Goal: Complete application form

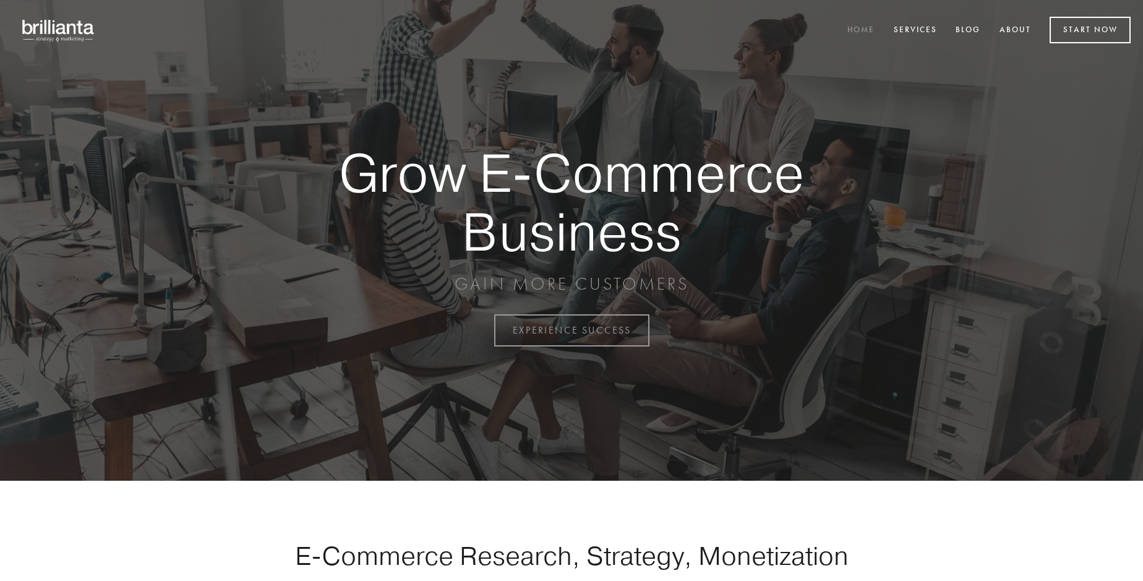
scroll to position [3243, 0]
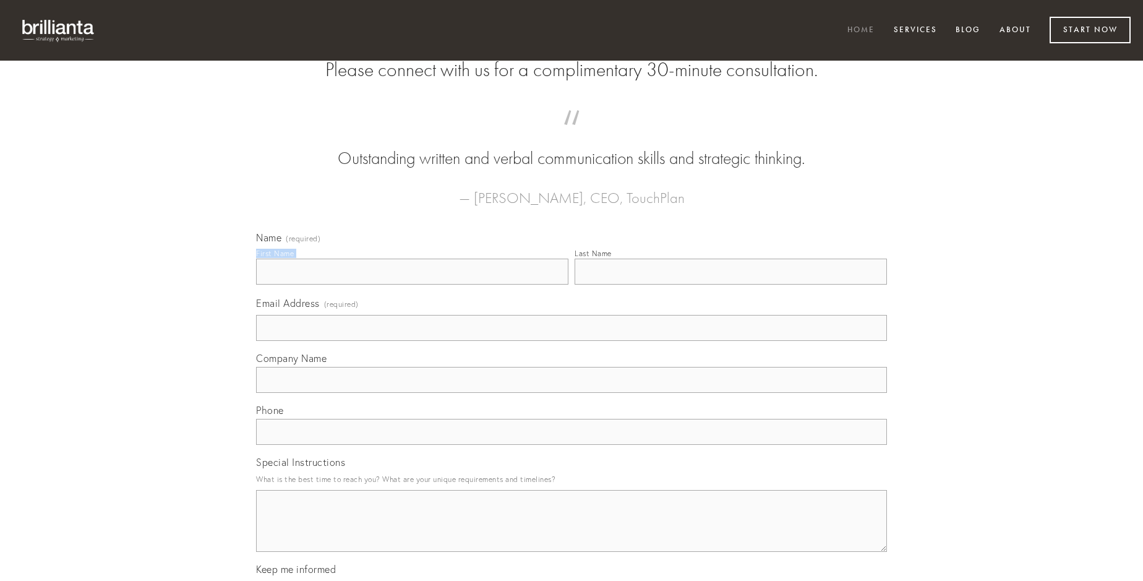
type input "[PERSON_NAME] PhD"
click at [731, 285] on input "Last Name" at bounding box center [731, 272] width 312 height 26
type input "[PERSON_NAME] PhD"
click at [572, 341] on input "Email Address (required)" at bounding box center [571, 328] width 631 height 26
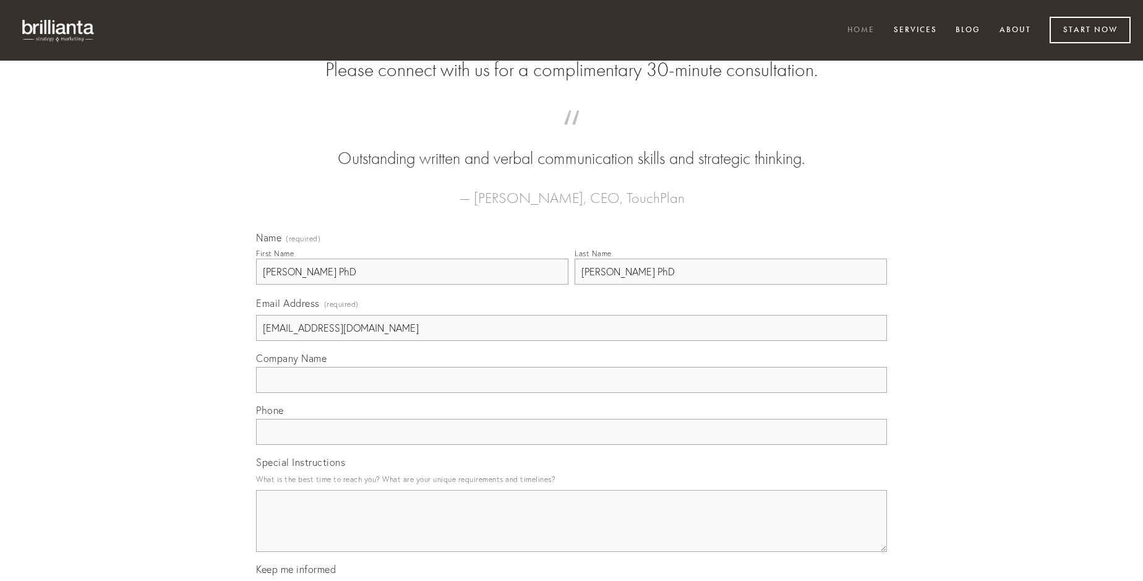
type input "[EMAIL_ADDRESS][DOMAIN_NAME]"
click at [572, 393] on input "Company Name" at bounding box center [571, 380] width 631 height 26
type input "nostrum"
click at [572, 445] on input "text" at bounding box center [571, 432] width 631 height 26
click at [572, 532] on textarea "Special Instructions" at bounding box center [571, 521] width 631 height 62
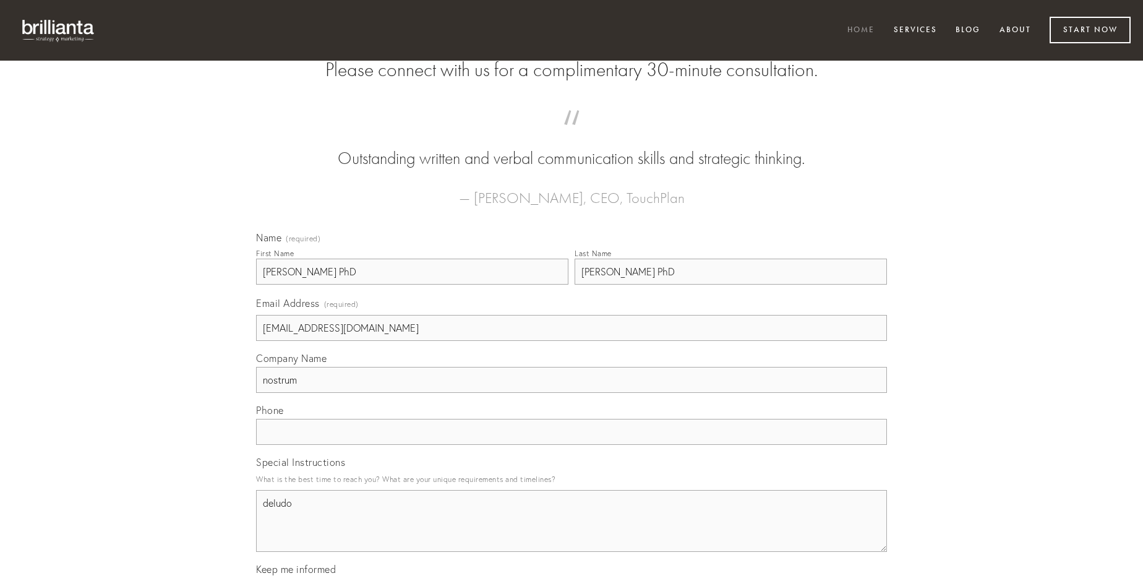
type textarea "deludo"
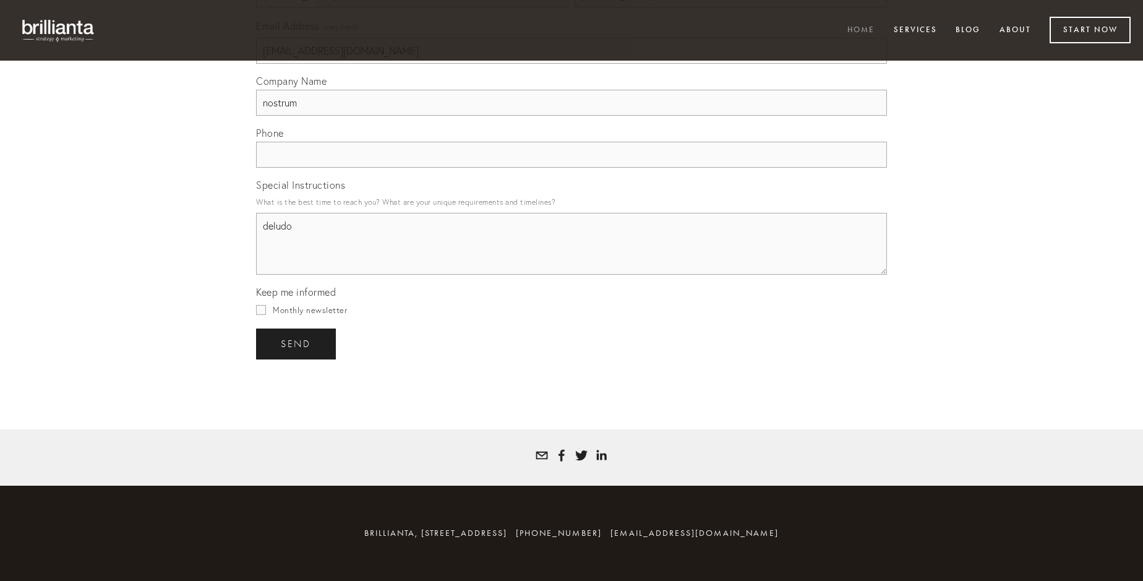
click at [297, 343] on span "send" at bounding box center [296, 343] width 30 height 11
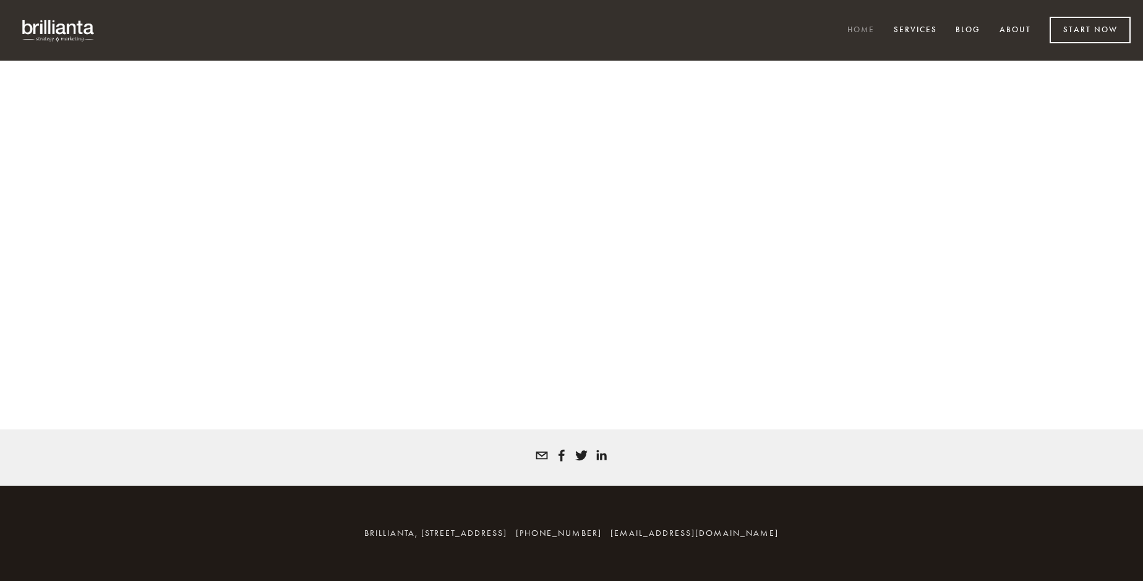
scroll to position [3226, 0]
